Goal: Transaction & Acquisition: Obtain resource

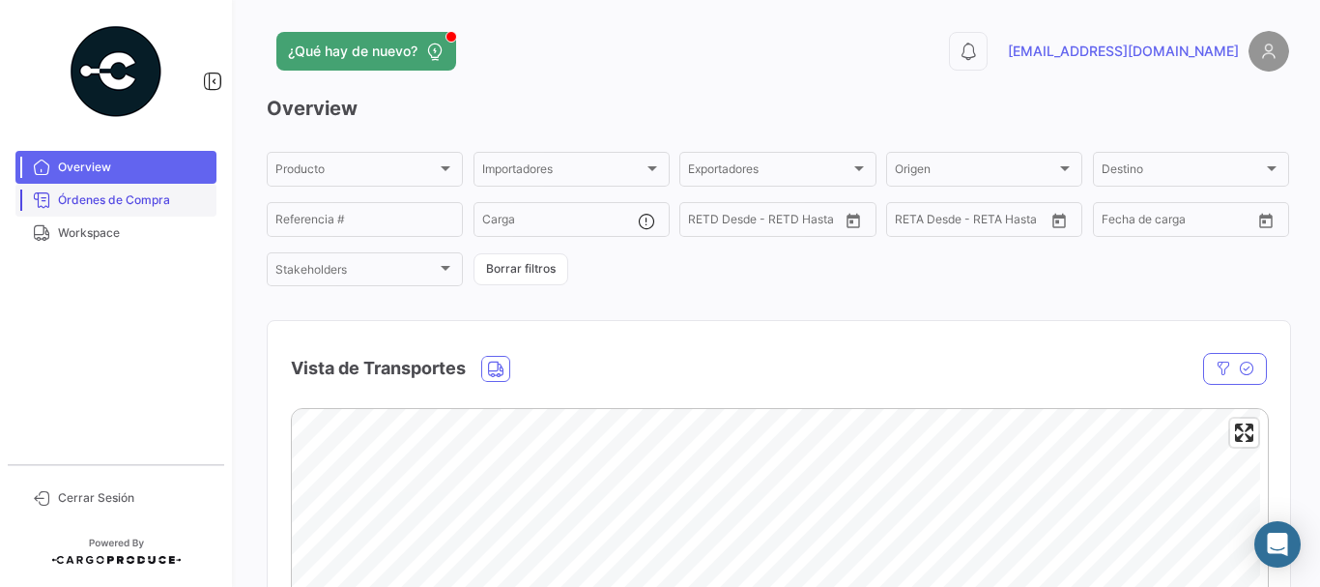
click at [147, 204] on span "Órdenes de Compra" at bounding box center [133, 199] width 151 height 17
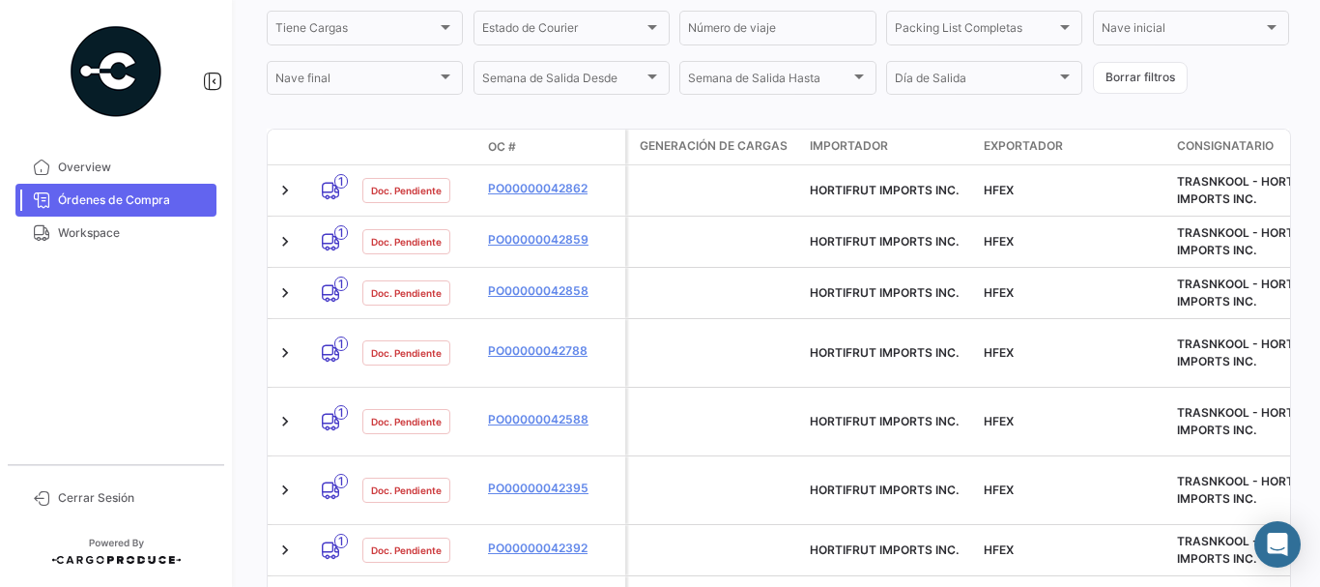
scroll to position [483, 0]
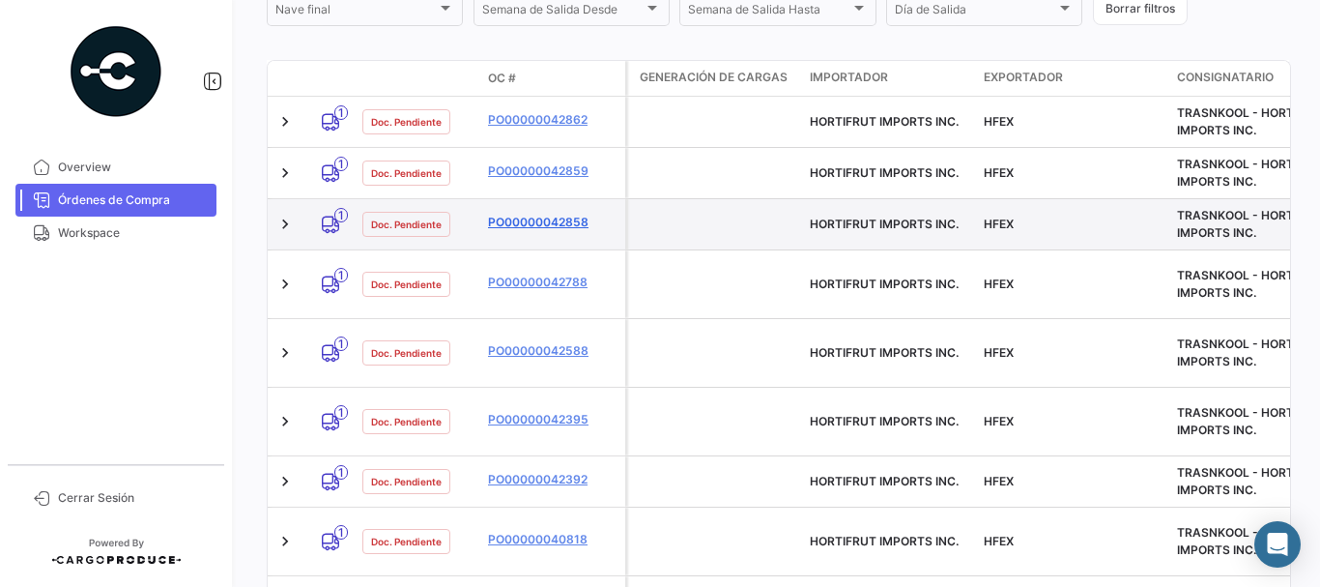
click at [514, 223] on link "PO00000042858" at bounding box center [553, 222] width 130 height 17
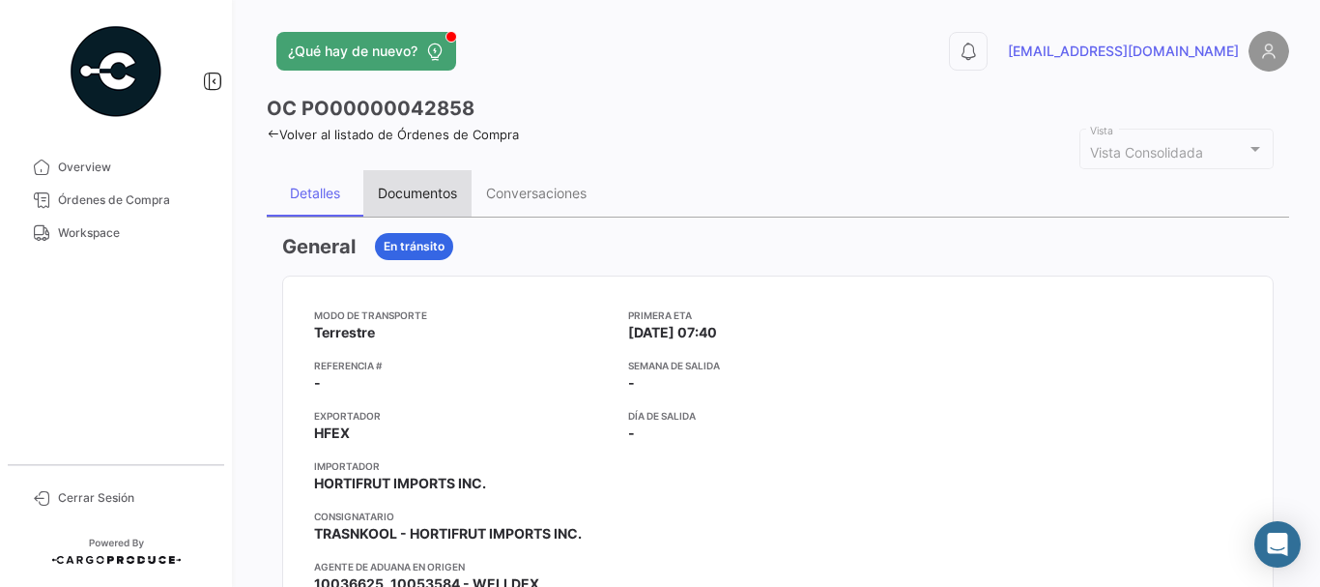
click at [415, 178] on div "Documentos" at bounding box center [417, 193] width 108 height 46
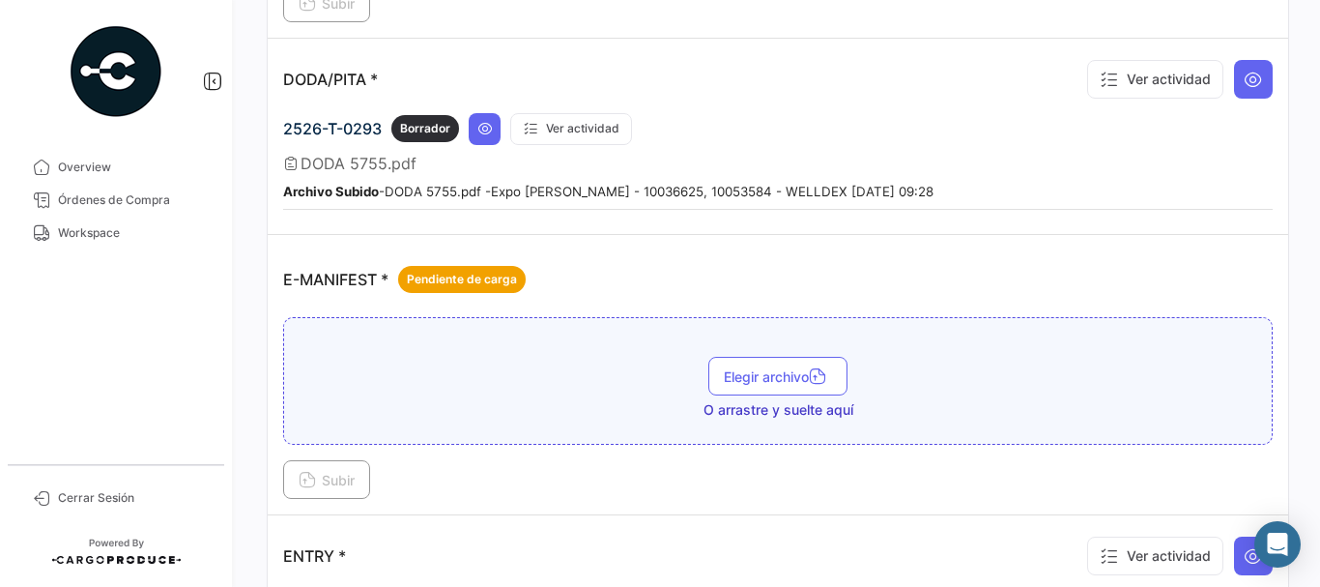
scroll to position [1256, 0]
click at [492, 117] on button at bounding box center [485, 128] width 32 height 32
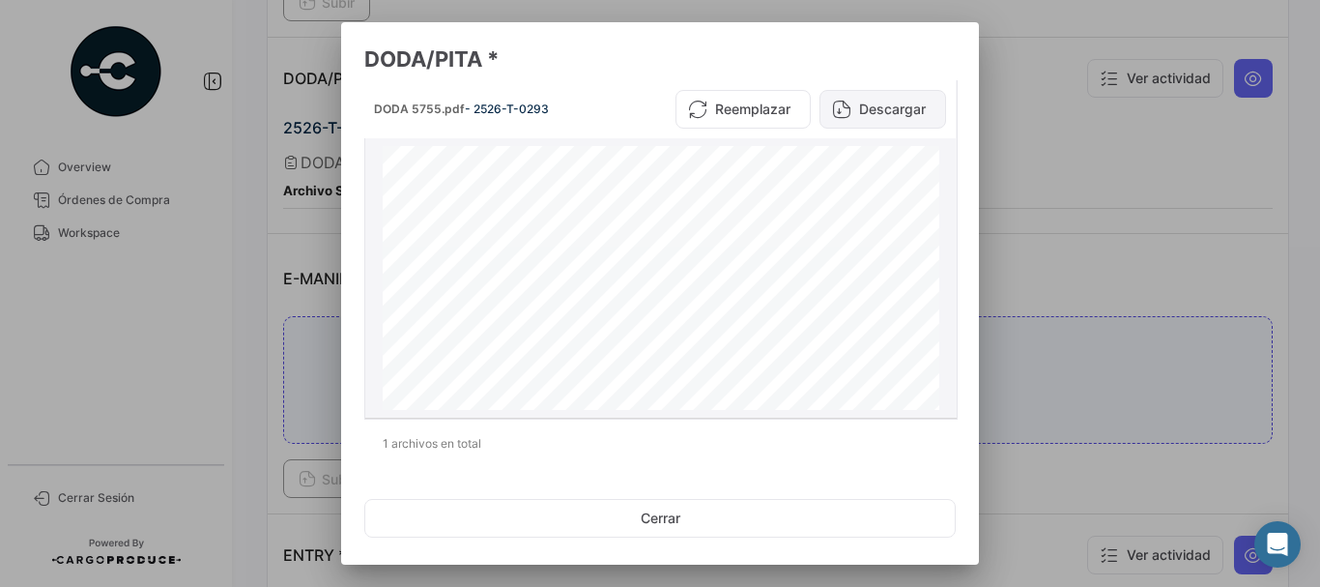
click at [879, 108] on button "Descargar" at bounding box center [883, 109] width 127 height 39
click at [1049, 195] on div at bounding box center [660, 293] width 1320 height 587
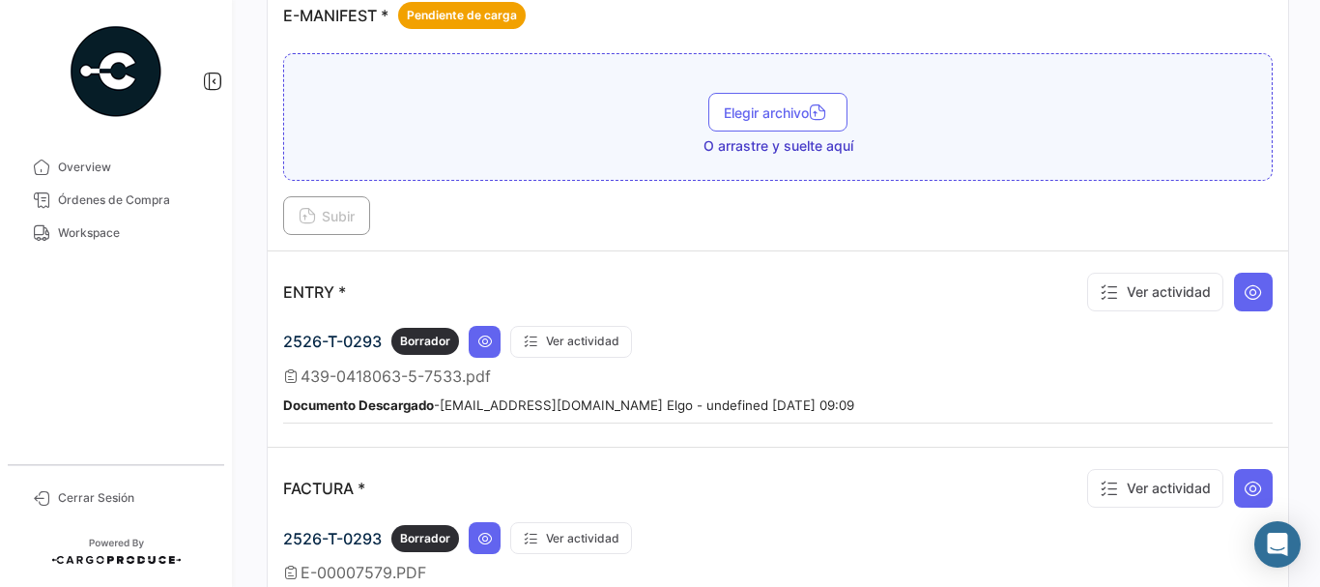
scroll to position [1546, 0]
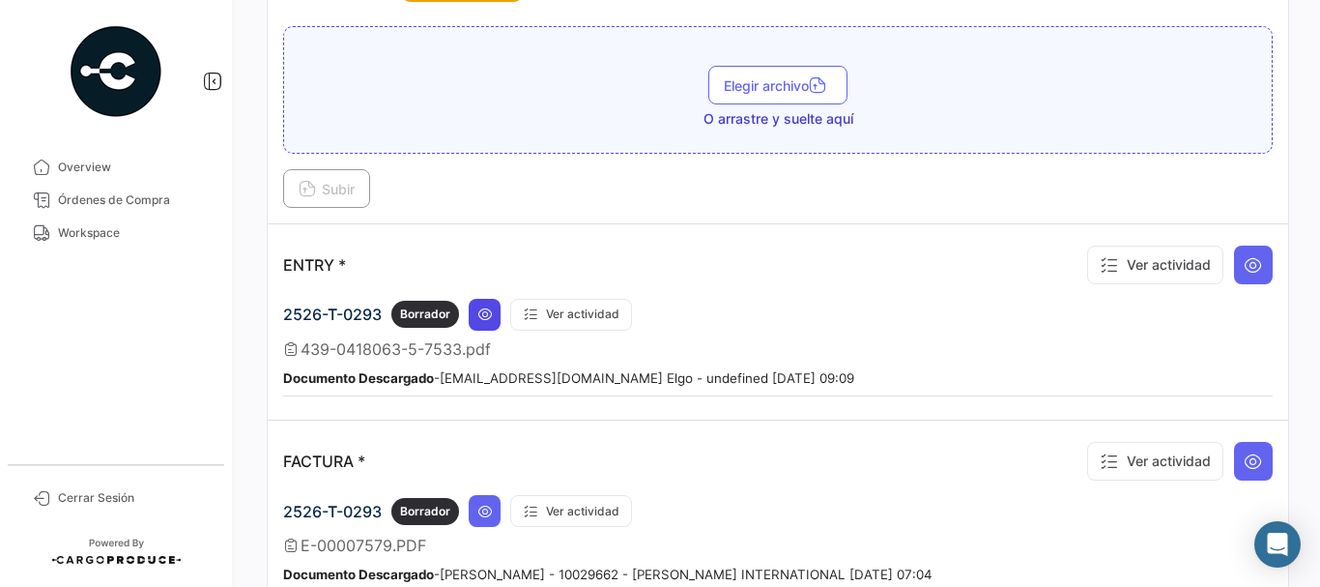
click at [483, 306] on icon at bounding box center [484, 313] width 15 height 15
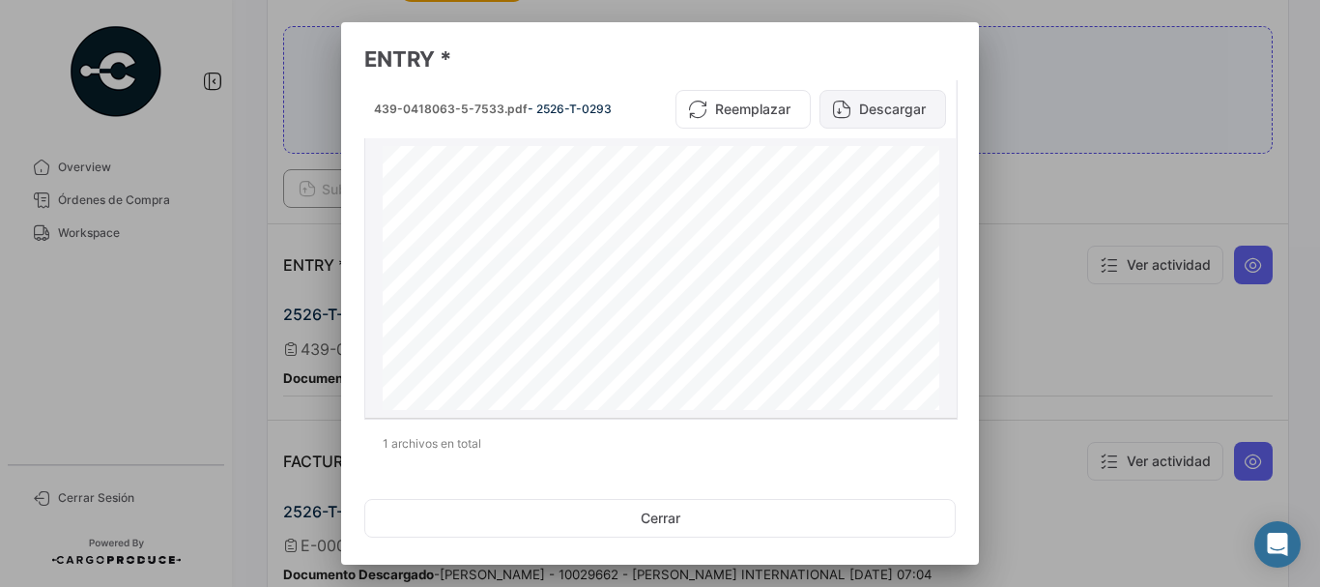
click at [860, 119] on button "Descargar" at bounding box center [883, 109] width 127 height 39
click at [1046, 127] on div at bounding box center [660, 293] width 1320 height 587
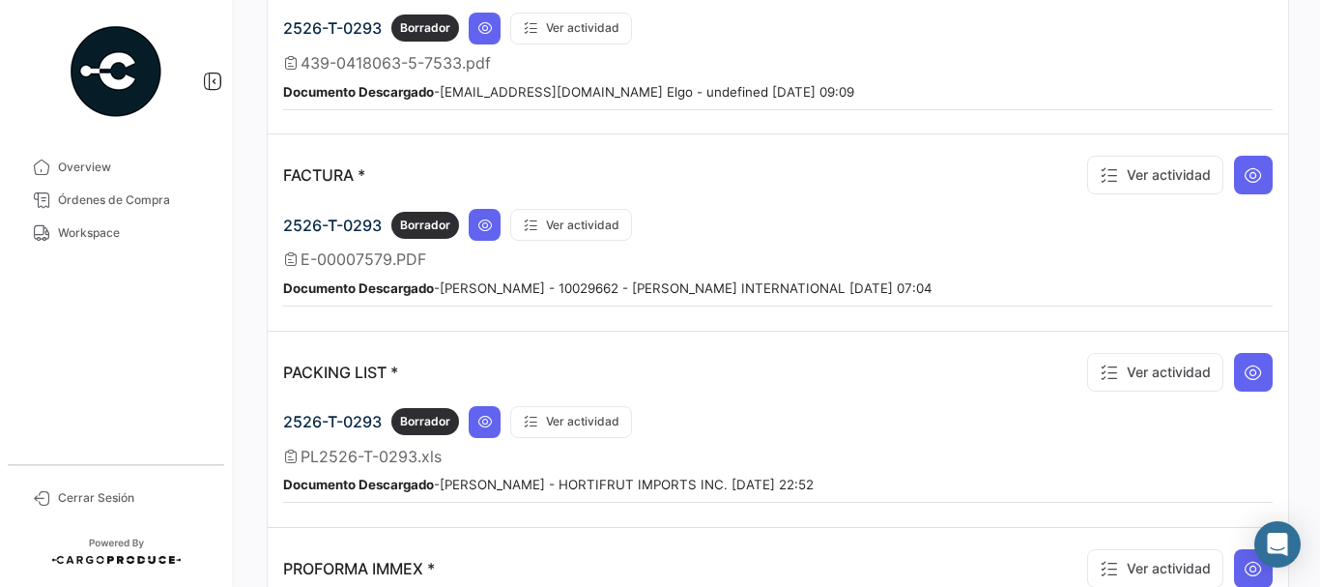
scroll to position [1836, 0]
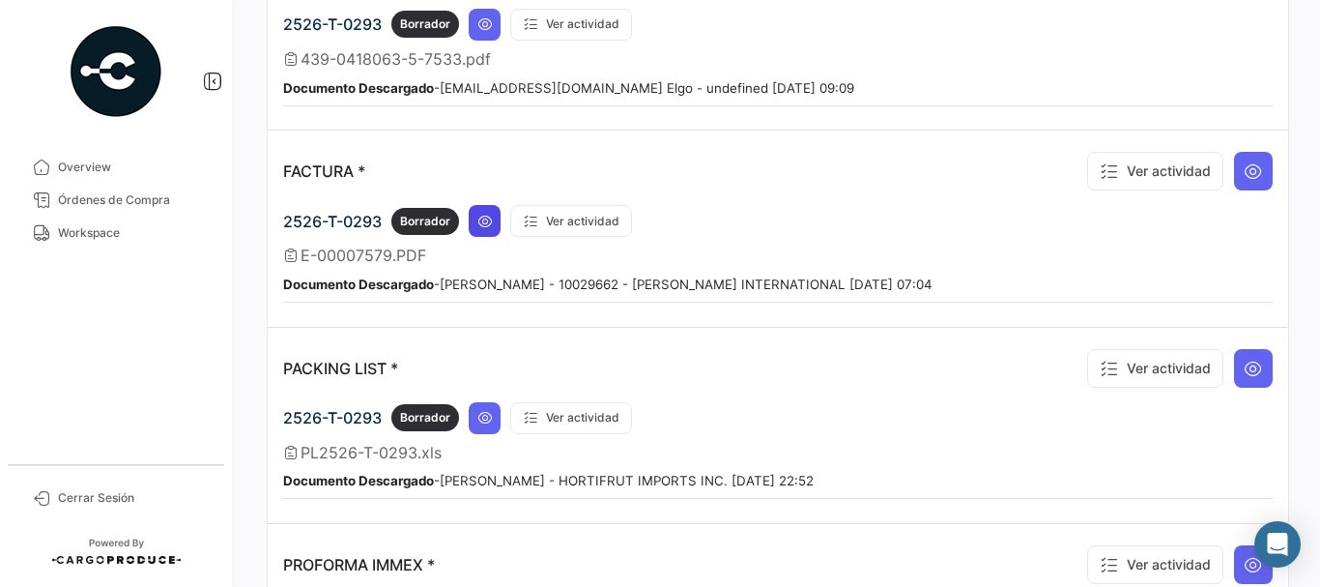
click at [486, 230] on button at bounding box center [485, 221] width 32 height 32
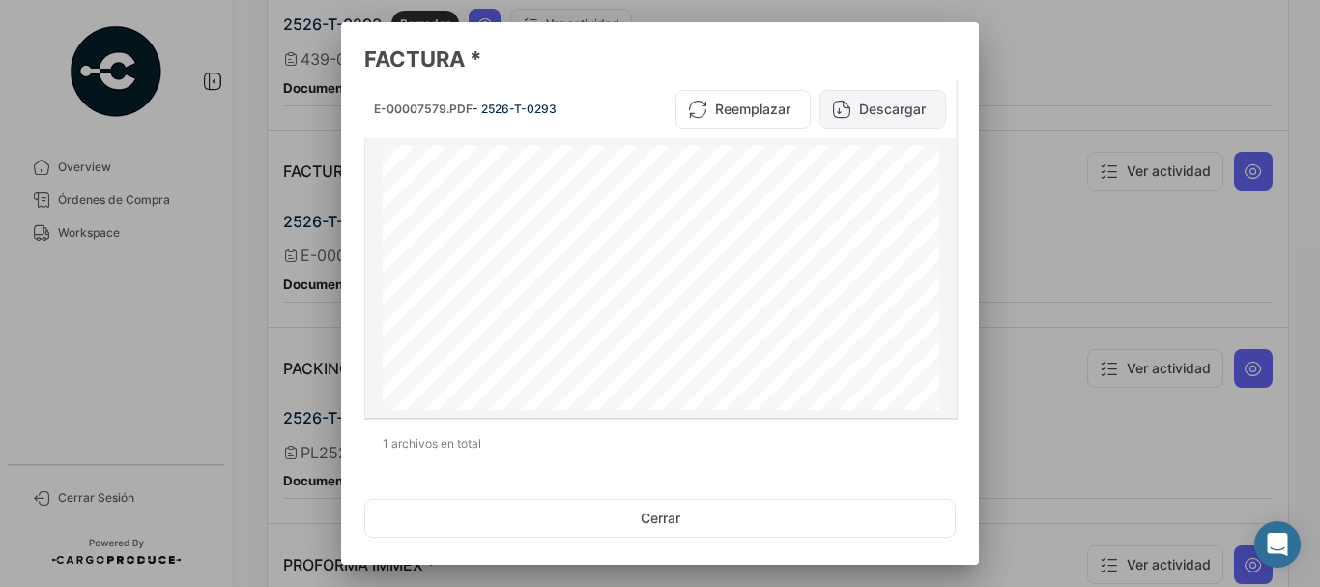
click at [912, 105] on button "Descargar" at bounding box center [883, 109] width 127 height 39
click at [997, 62] on div at bounding box center [660, 293] width 1320 height 587
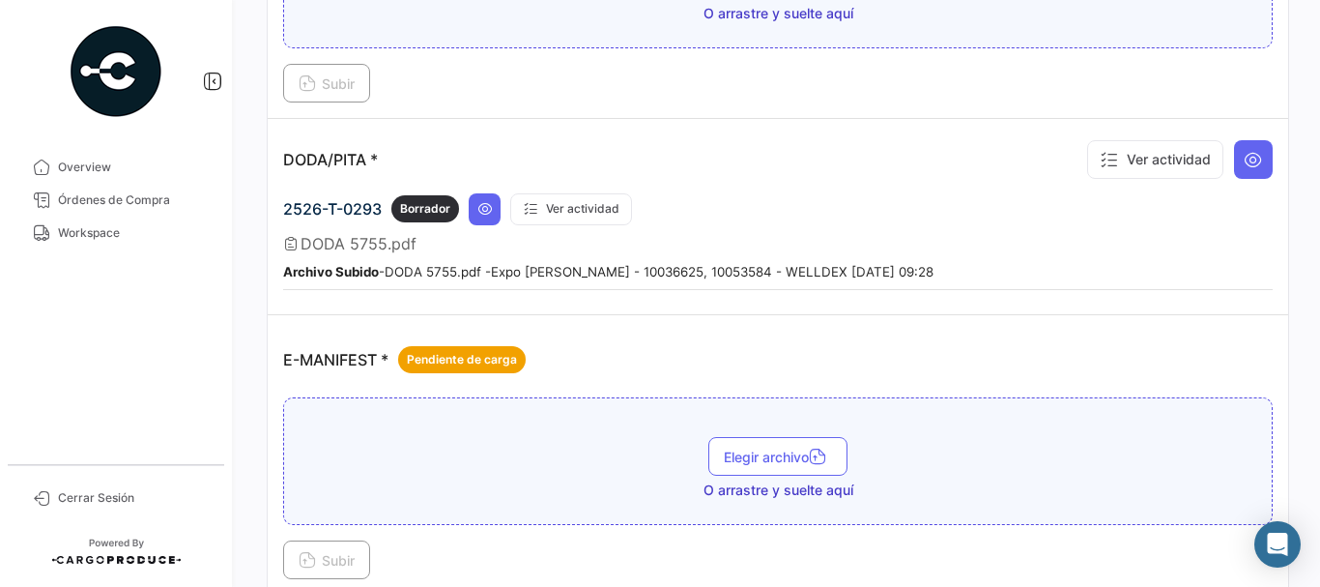
scroll to position [1160, 0]
